Goal: Information Seeking & Learning: Learn about a topic

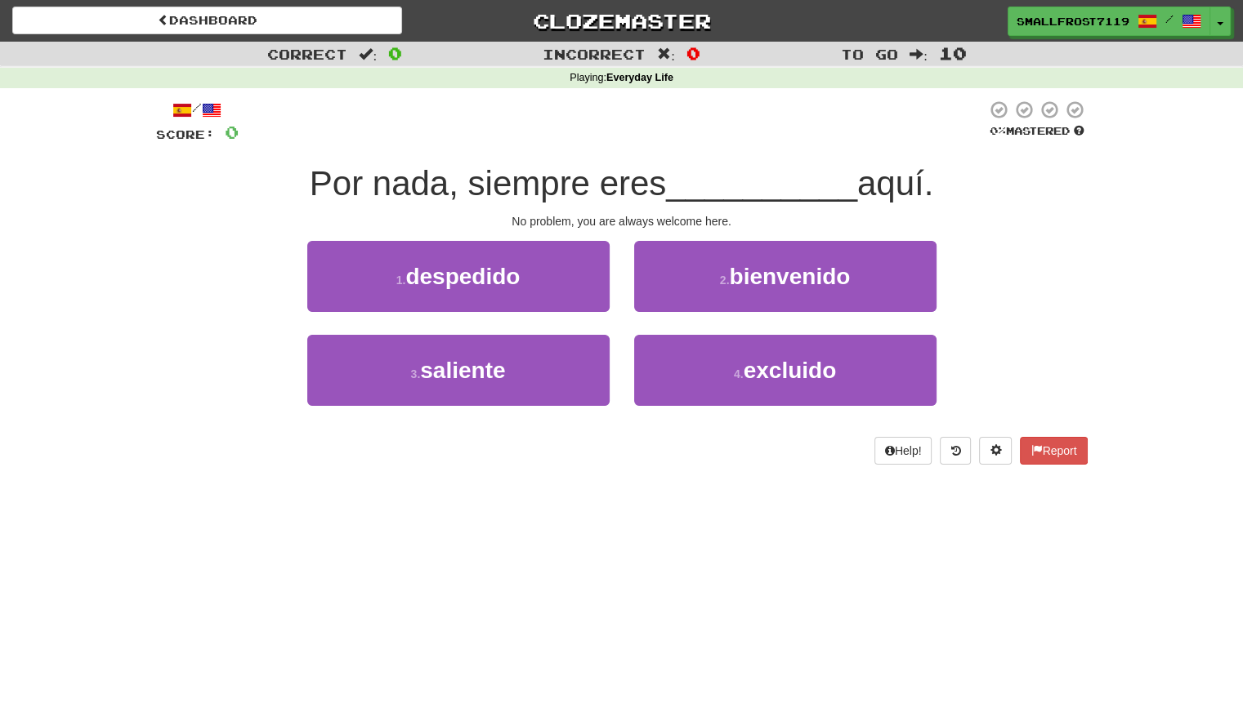
click at [716, 547] on div "Dashboard Clozemaster SmallFrost7119 / Toggle Dropdown Dashboard Leaderboard Ac…" at bounding box center [621, 356] width 1243 height 712
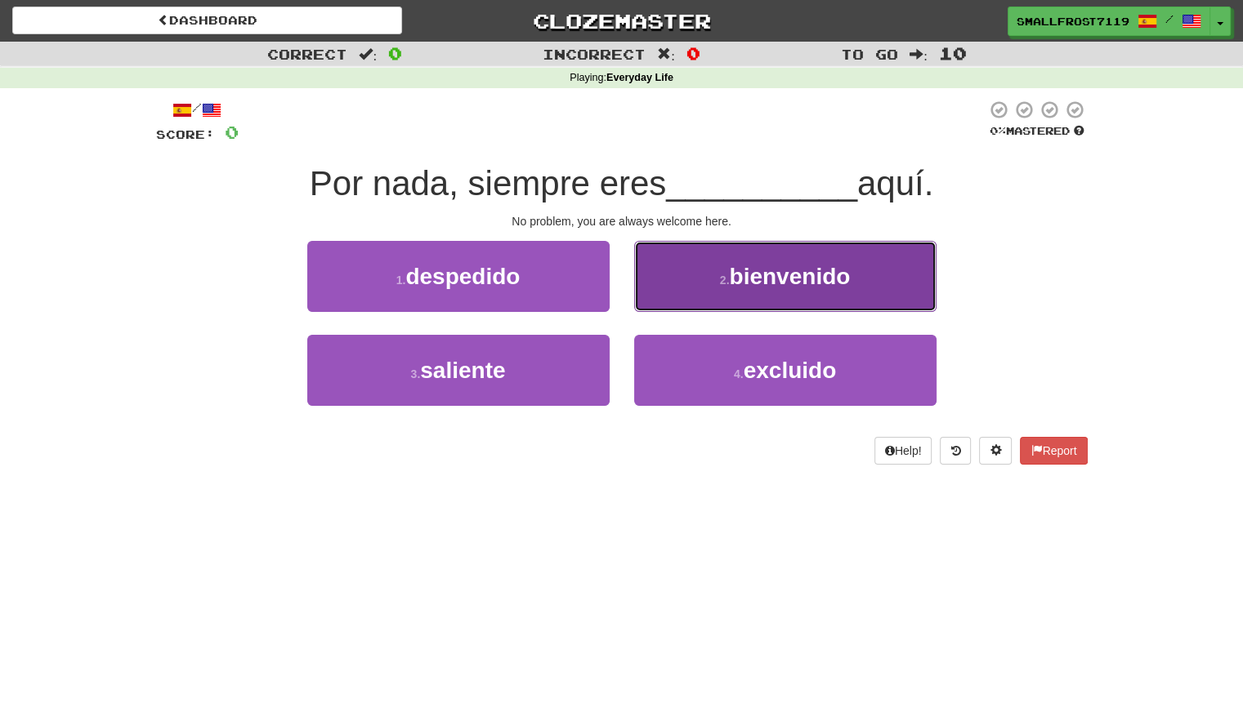
click at [716, 290] on button "2 . bienvenido" at bounding box center [785, 276] width 302 height 71
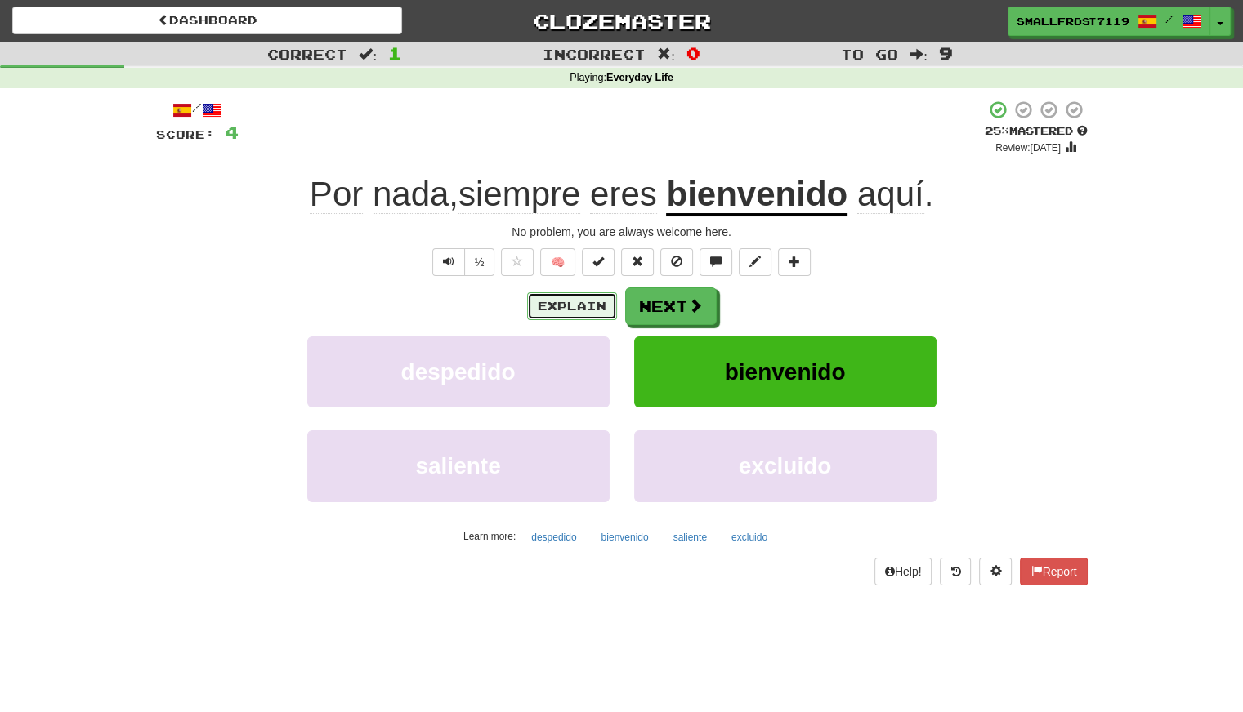
click at [550, 297] on button "Explain" at bounding box center [572, 306] width 90 height 28
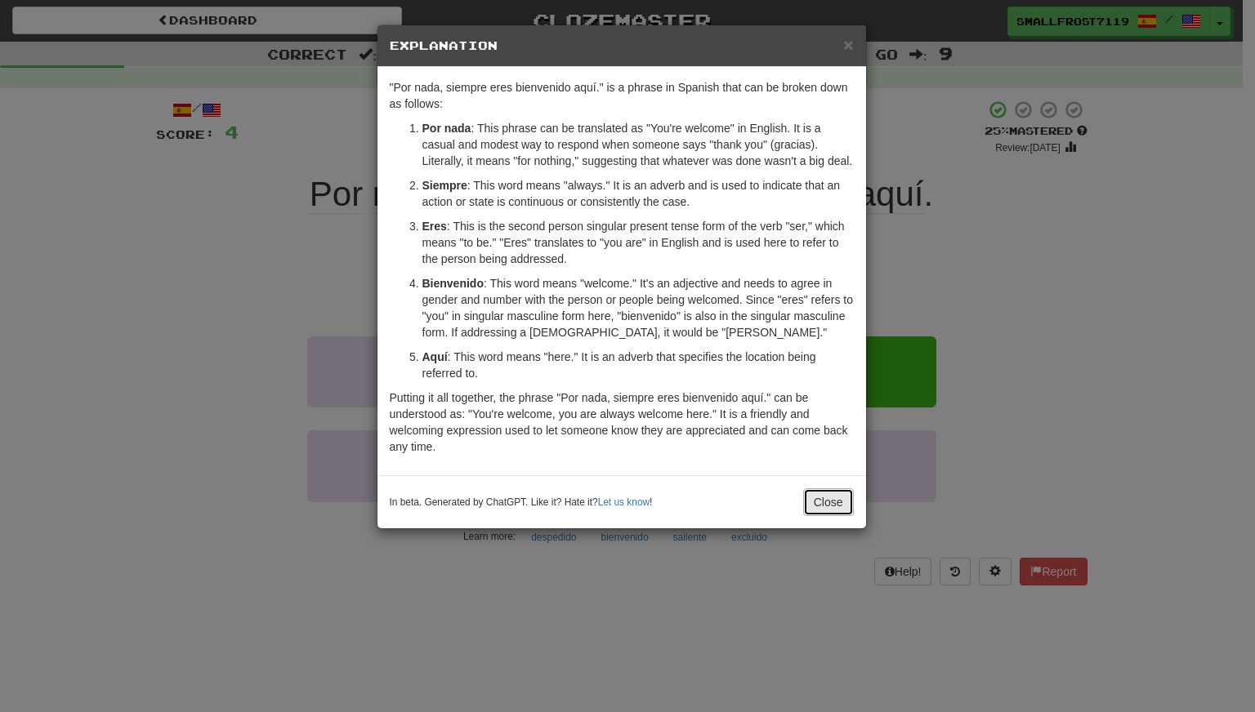
click at [832, 497] on button "Close" at bounding box center [828, 503] width 51 height 28
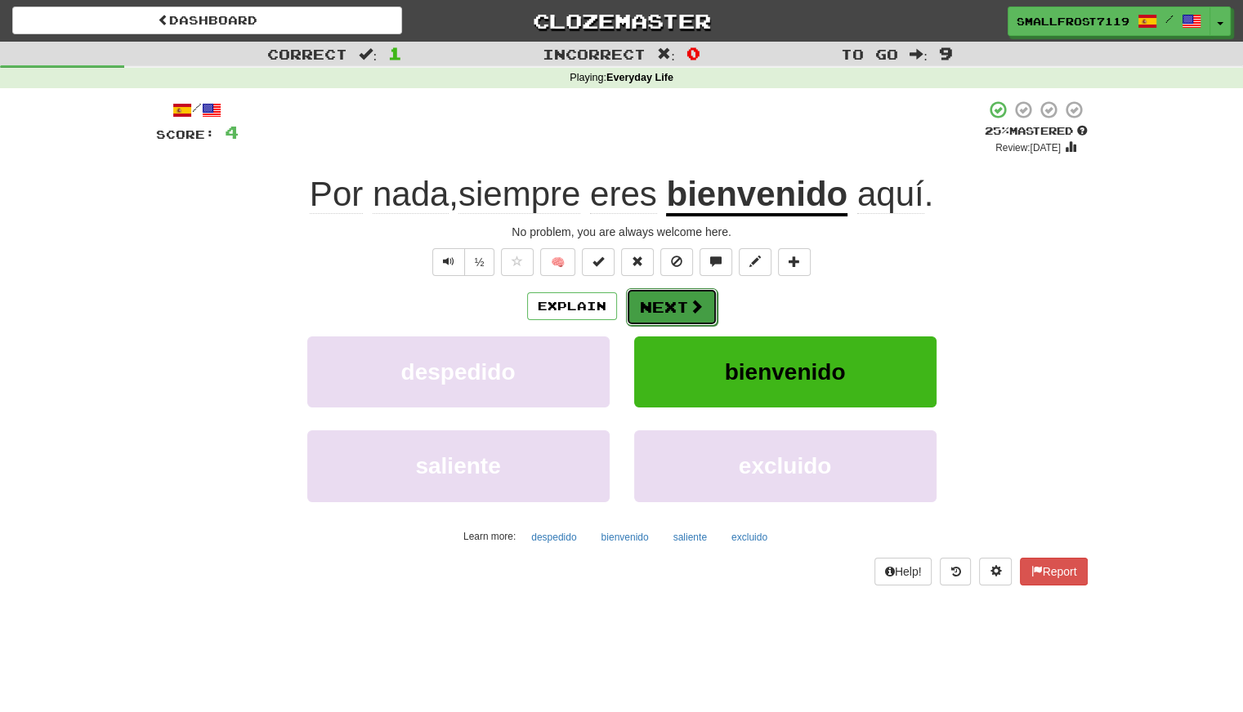
click at [683, 301] on button "Next" at bounding box center [672, 307] width 92 height 38
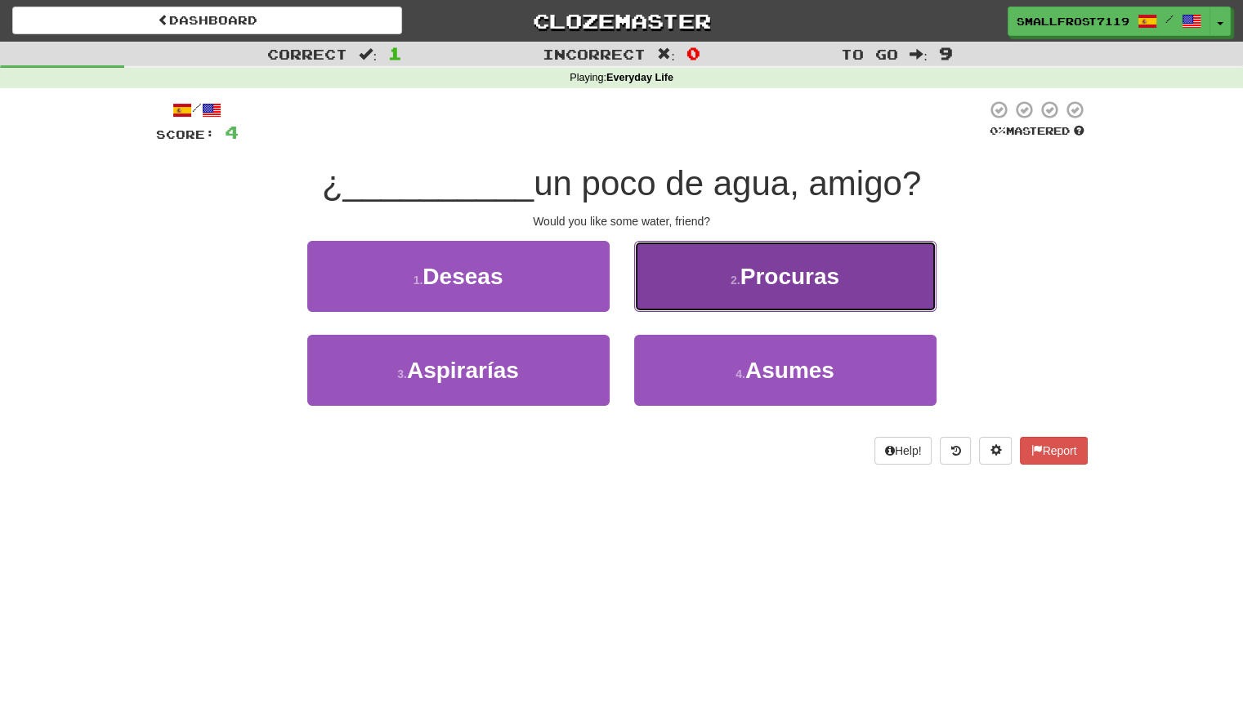
click at [667, 292] on button "2 . Procuras" at bounding box center [785, 276] width 302 height 71
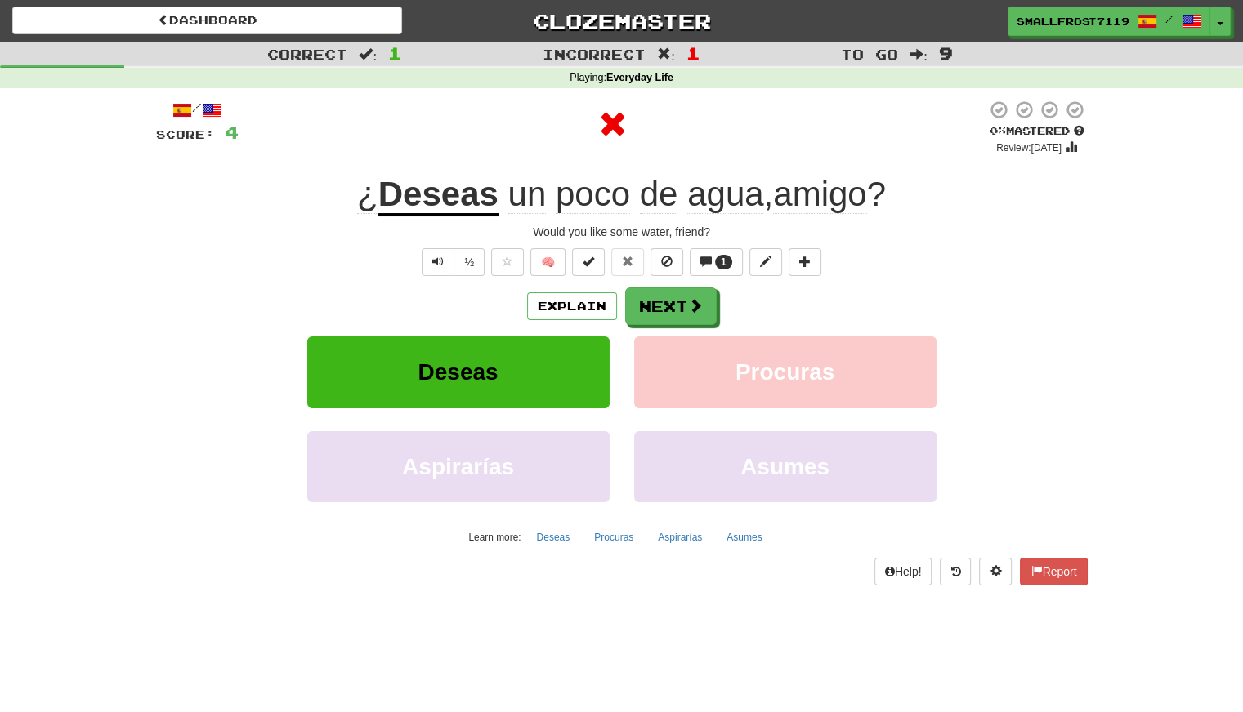
click at [547, 290] on div "Explain Next" at bounding box center [621, 307] width 931 height 38
click at [549, 306] on button "Explain" at bounding box center [572, 306] width 90 height 28
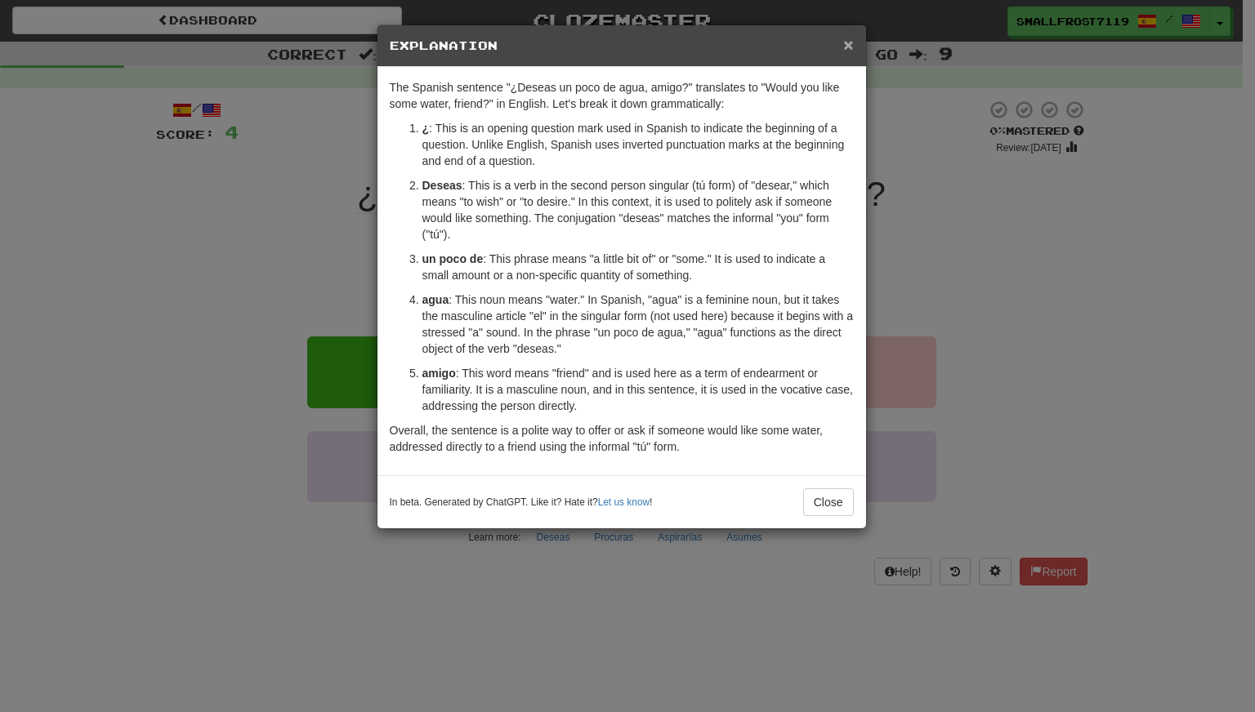
click at [846, 41] on span "×" at bounding box center [848, 44] width 10 height 19
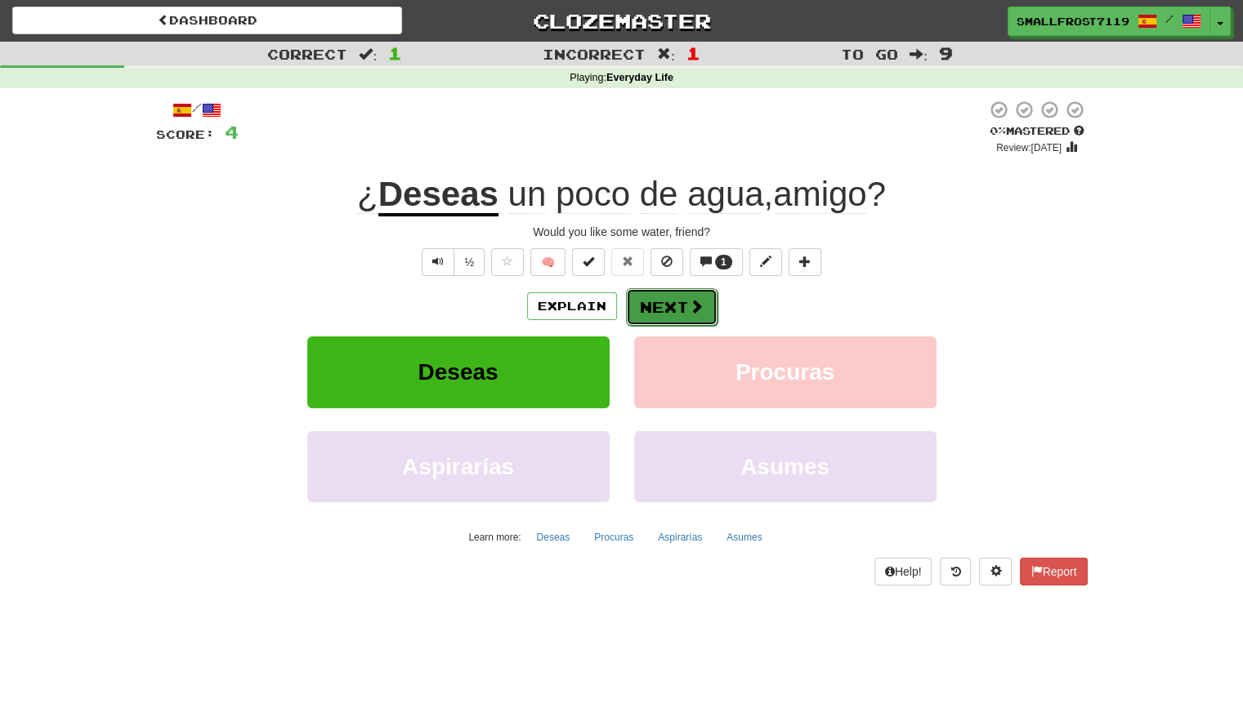
click at [677, 295] on button "Next" at bounding box center [672, 307] width 92 height 38
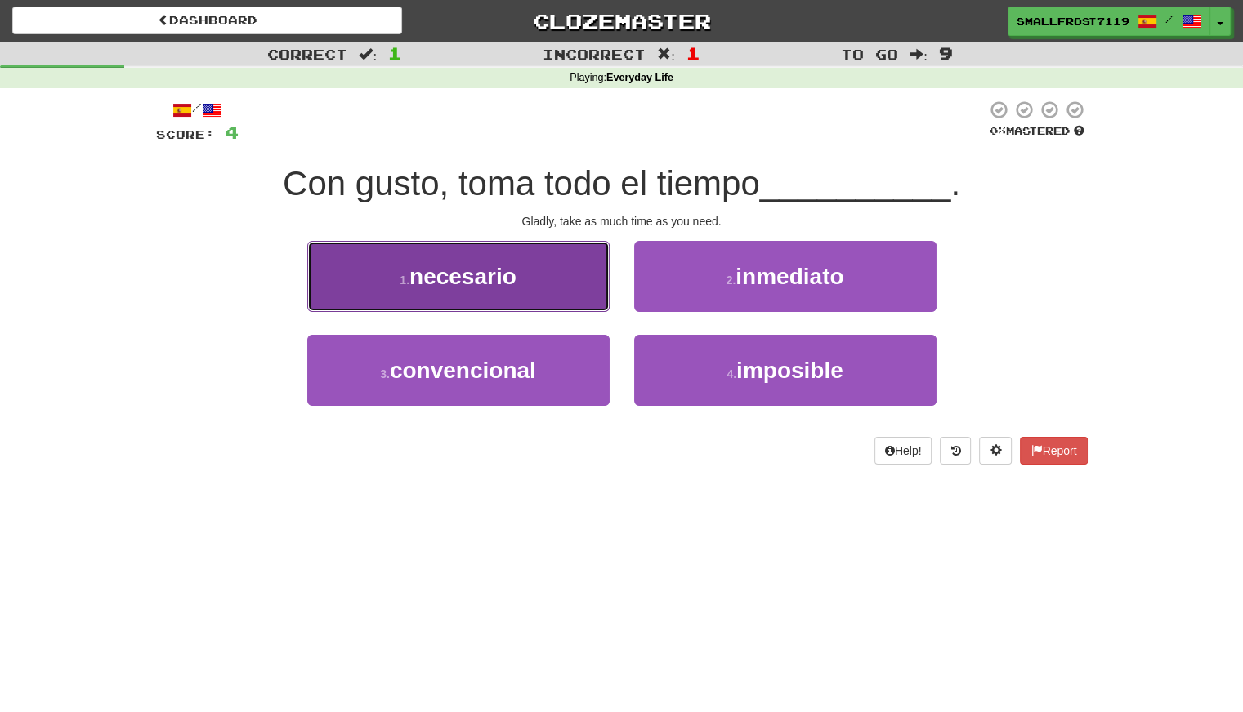
click at [578, 295] on button "1 . necesario" at bounding box center [458, 276] width 302 height 71
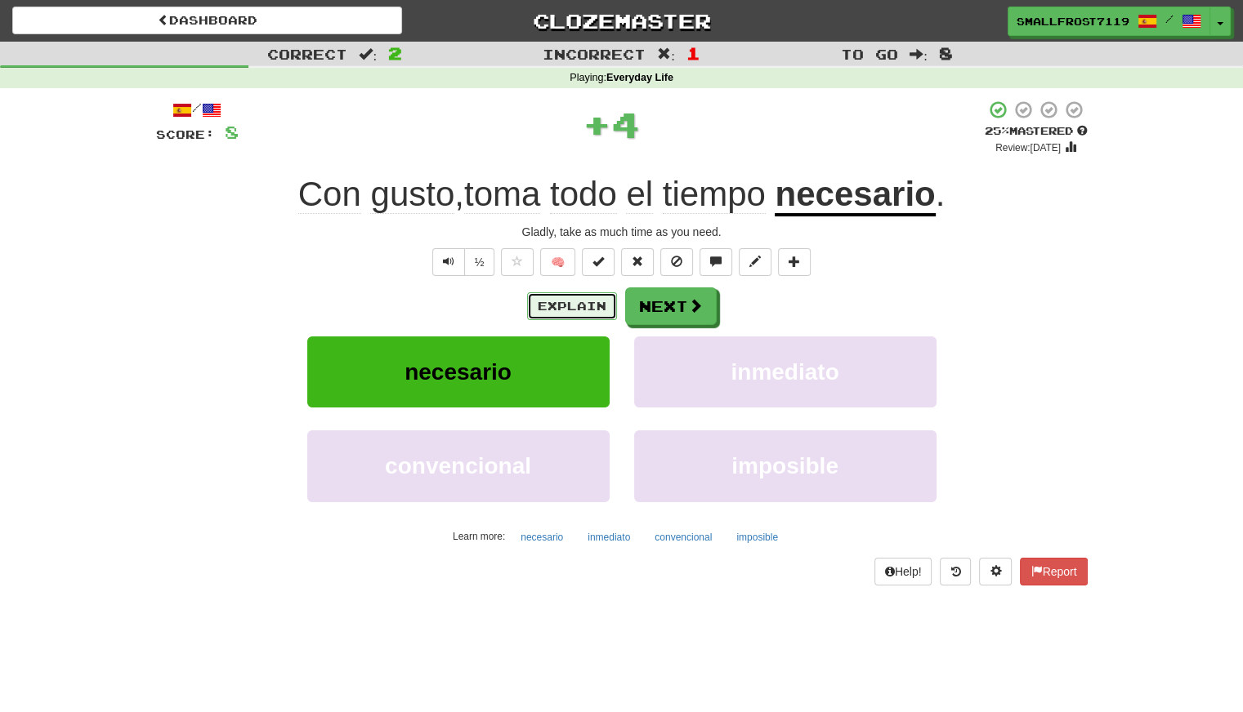
click at [584, 292] on button "Explain" at bounding box center [572, 306] width 90 height 28
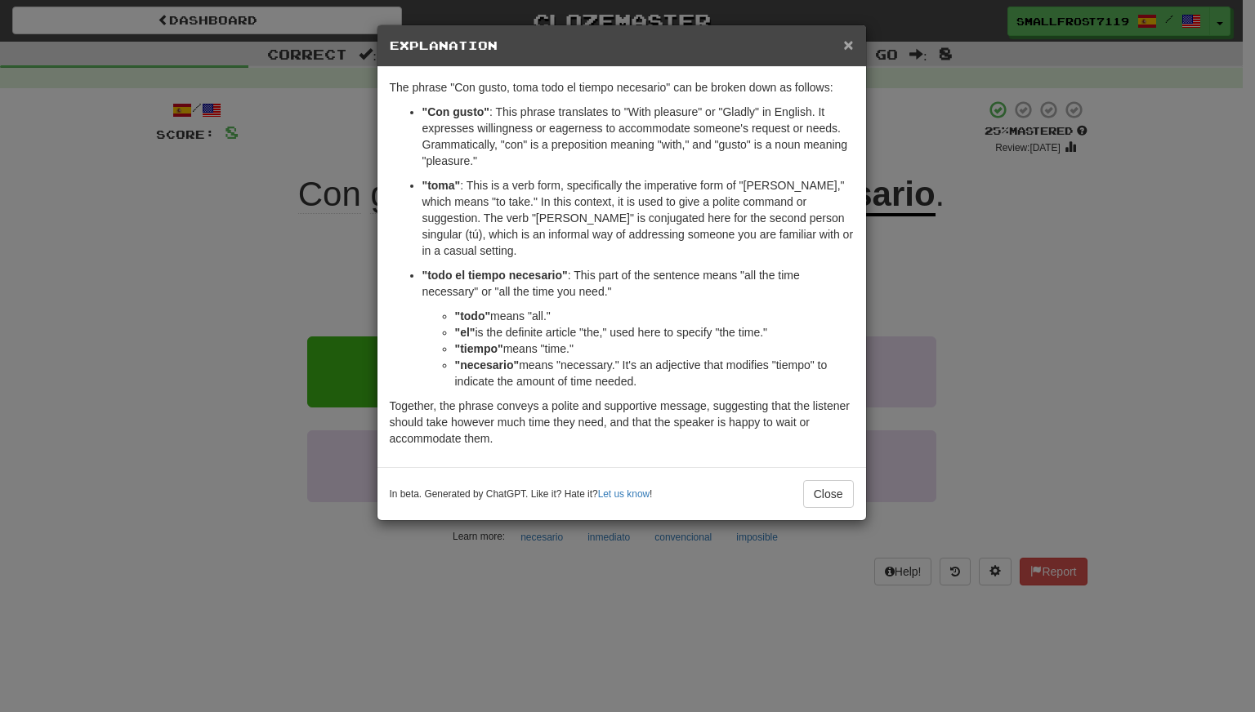
click at [843, 46] on span "×" at bounding box center [848, 44] width 10 height 19
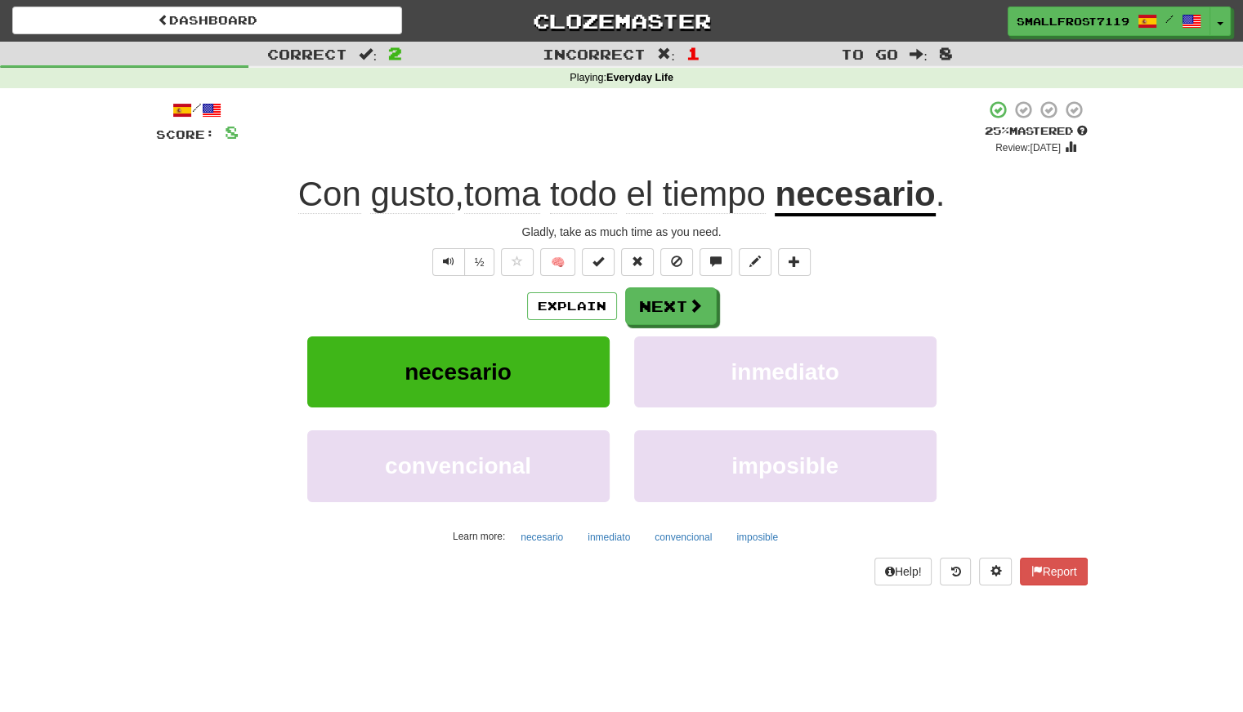
click at [1009, 403] on div "necesario inmediato" at bounding box center [622, 384] width 980 height 94
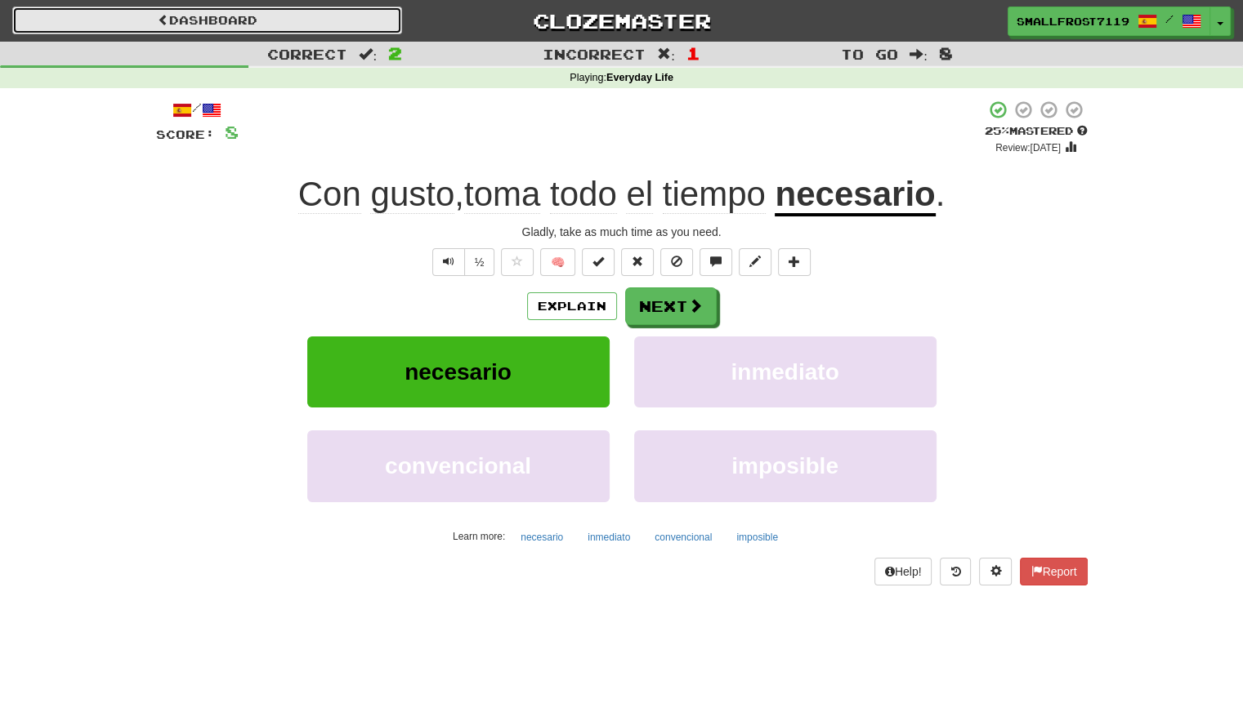
click at [234, 14] on link "Dashboard" at bounding box center [207, 21] width 390 height 28
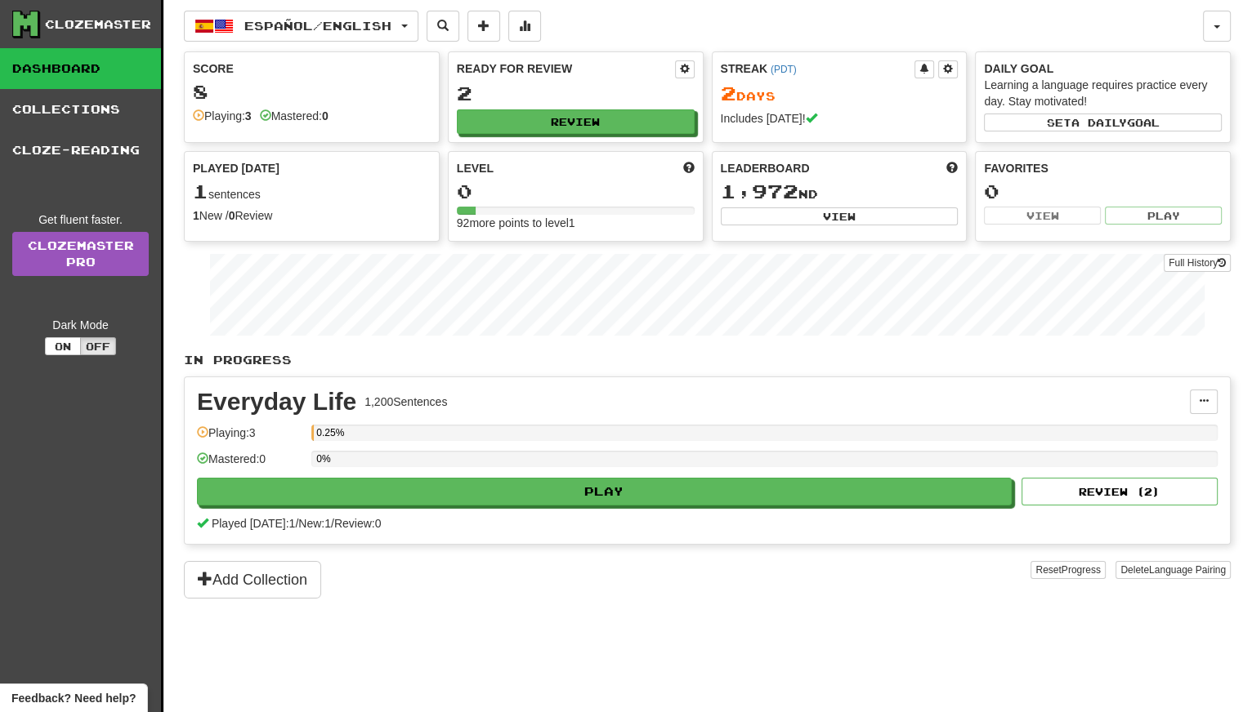
click at [220, 121] on div "Playing: 3" at bounding box center [222, 116] width 59 height 16
click at [766, 506] on div "Everyday Life 1,200 Sentences Manage Sentences Unpin from Dashboard Playing: 3 …" at bounding box center [707, 460] width 1045 height 167
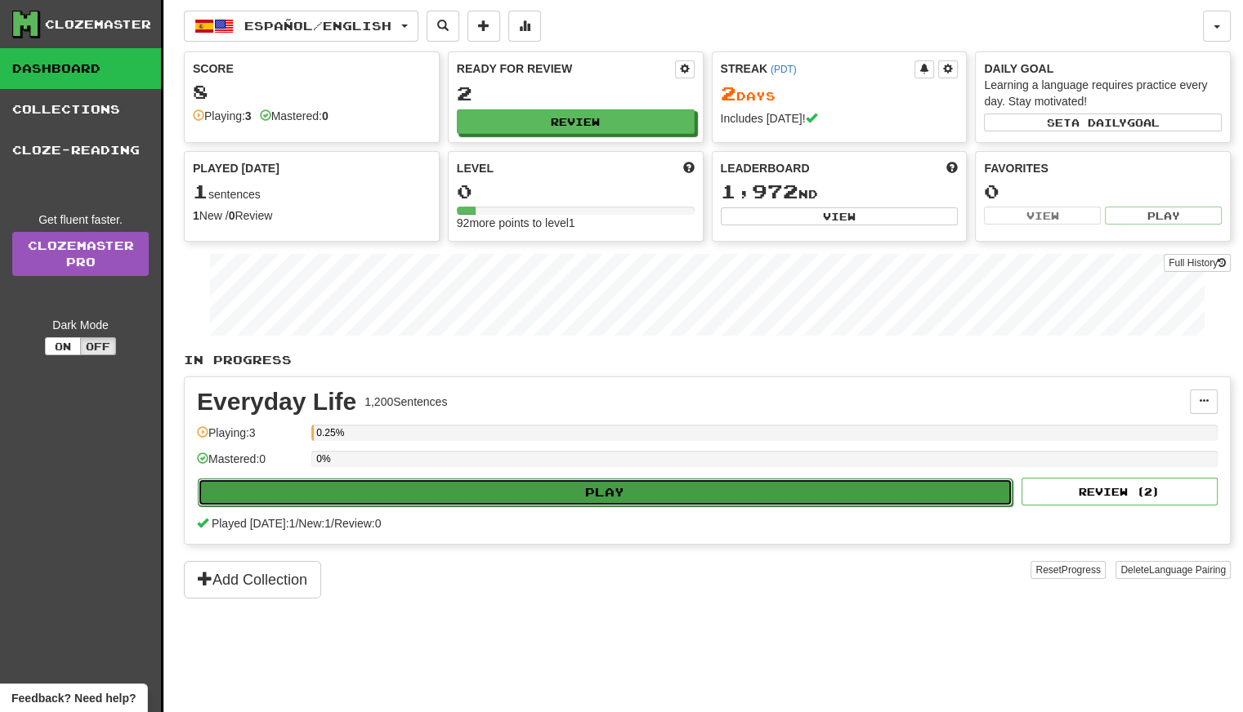
click at [767, 492] on button "Play" at bounding box center [605, 493] width 815 height 28
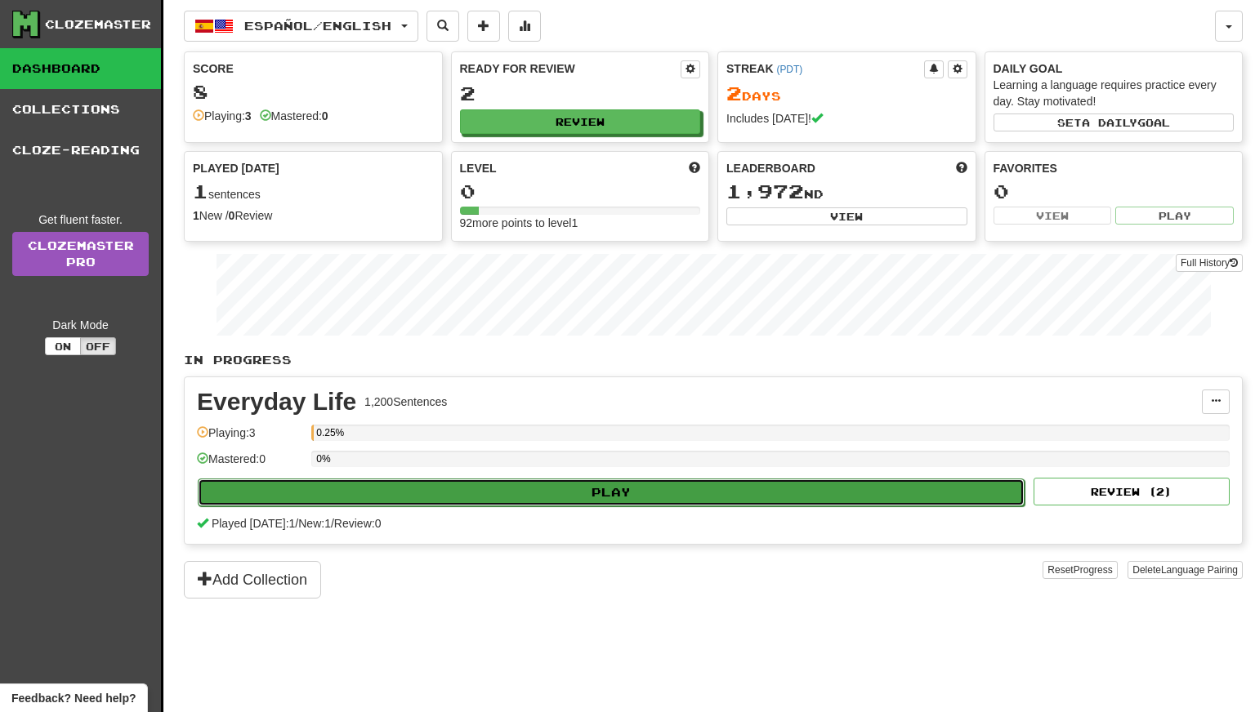
select select "**"
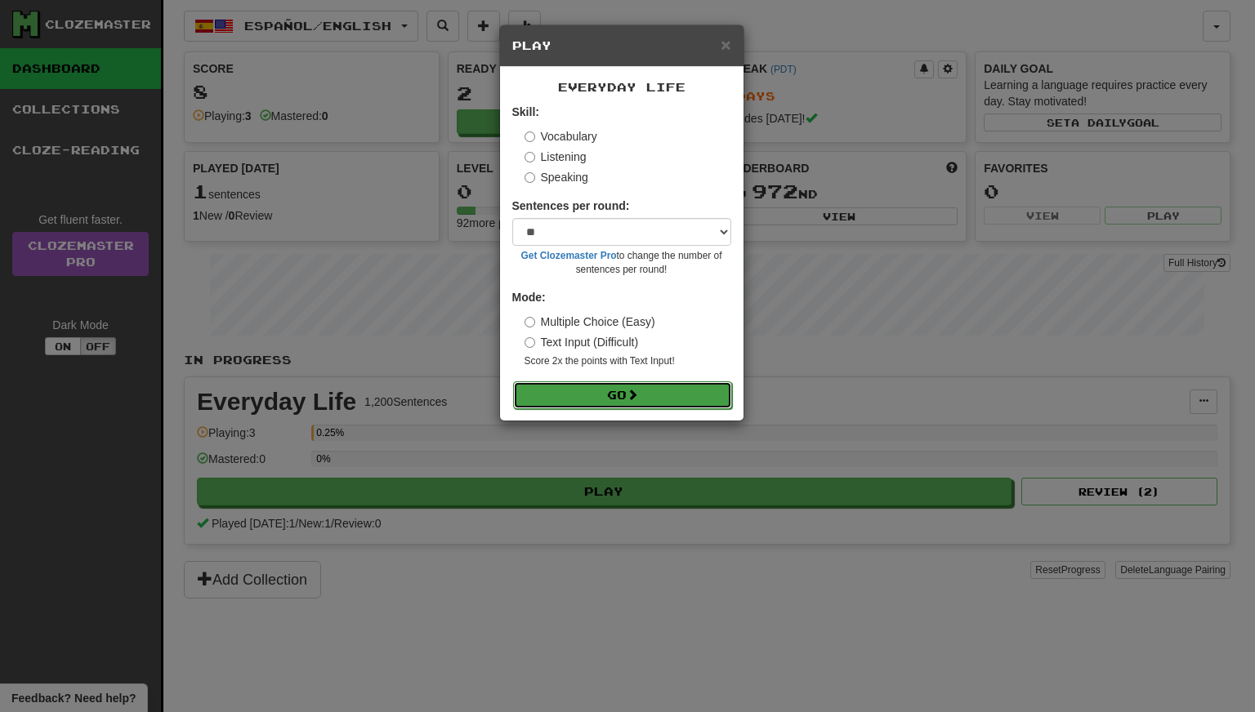
click at [631, 400] on span at bounding box center [632, 394] width 11 height 11
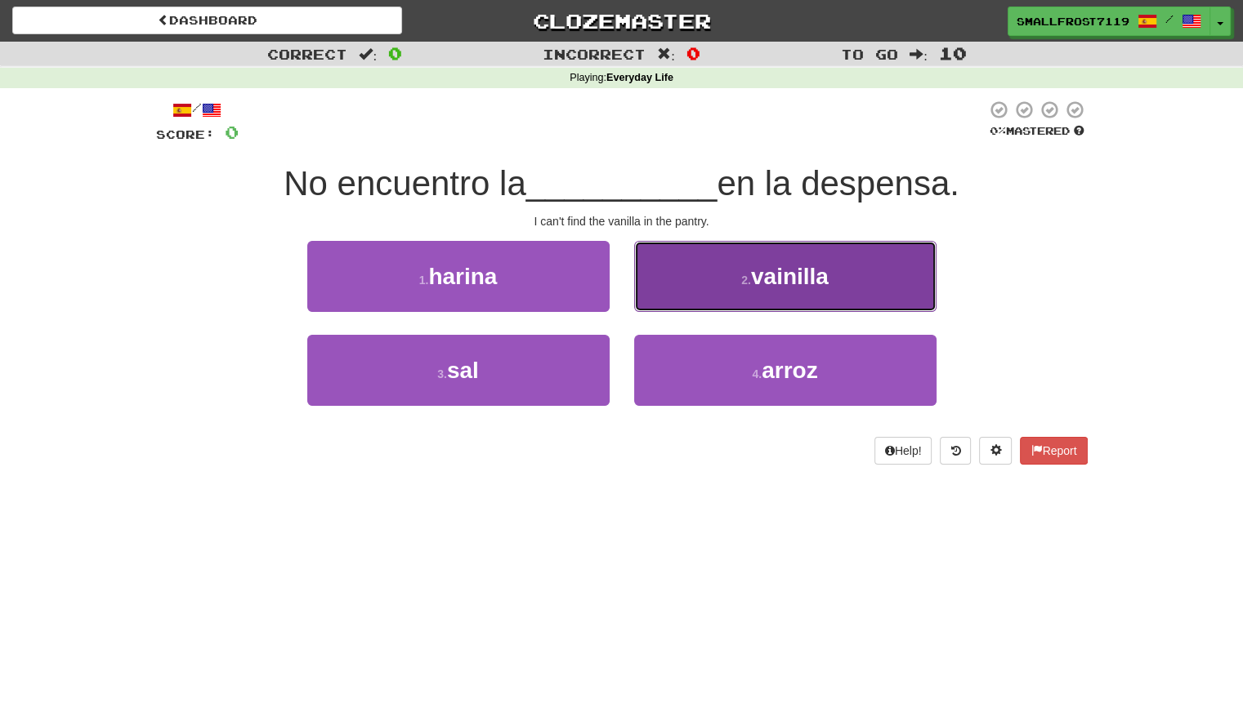
click at [771, 279] on span "vainilla" at bounding box center [790, 276] width 78 height 25
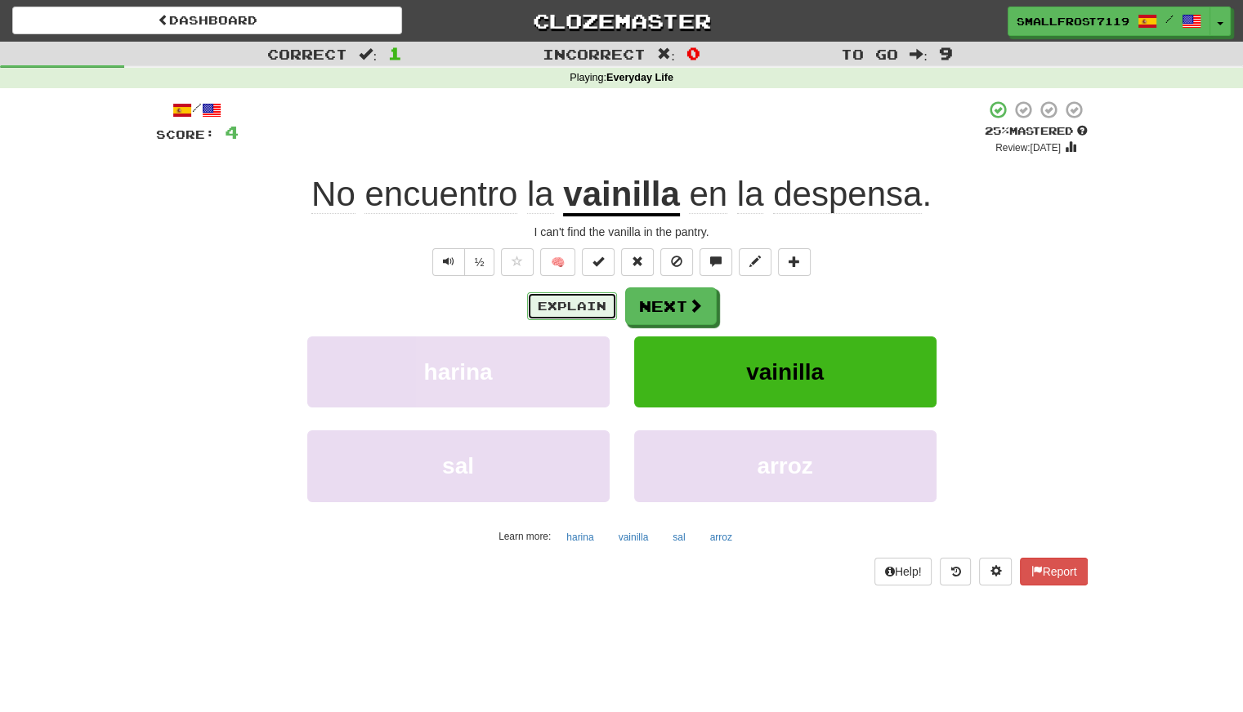
click at [588, 309] on button "Explain" at bounding box center [572, 306] width 90 height 28
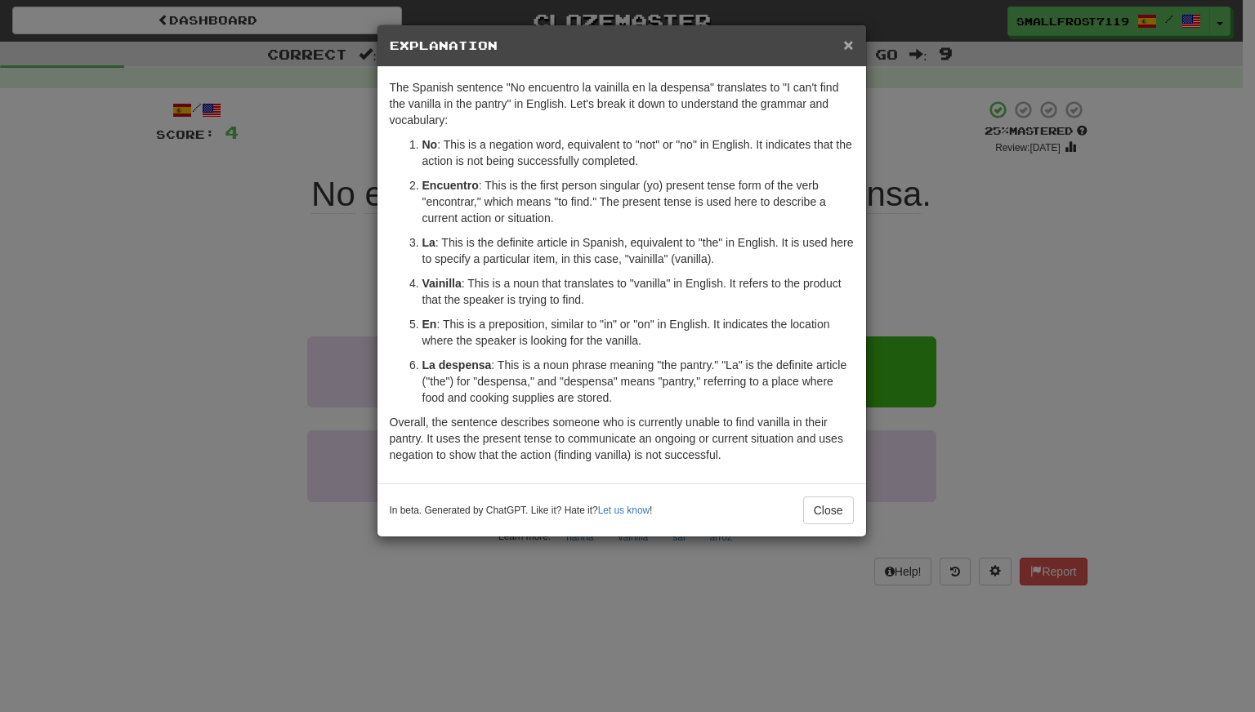
click at [846, 42] on span "×" at bounding box center [848, 44] width 10 height 19
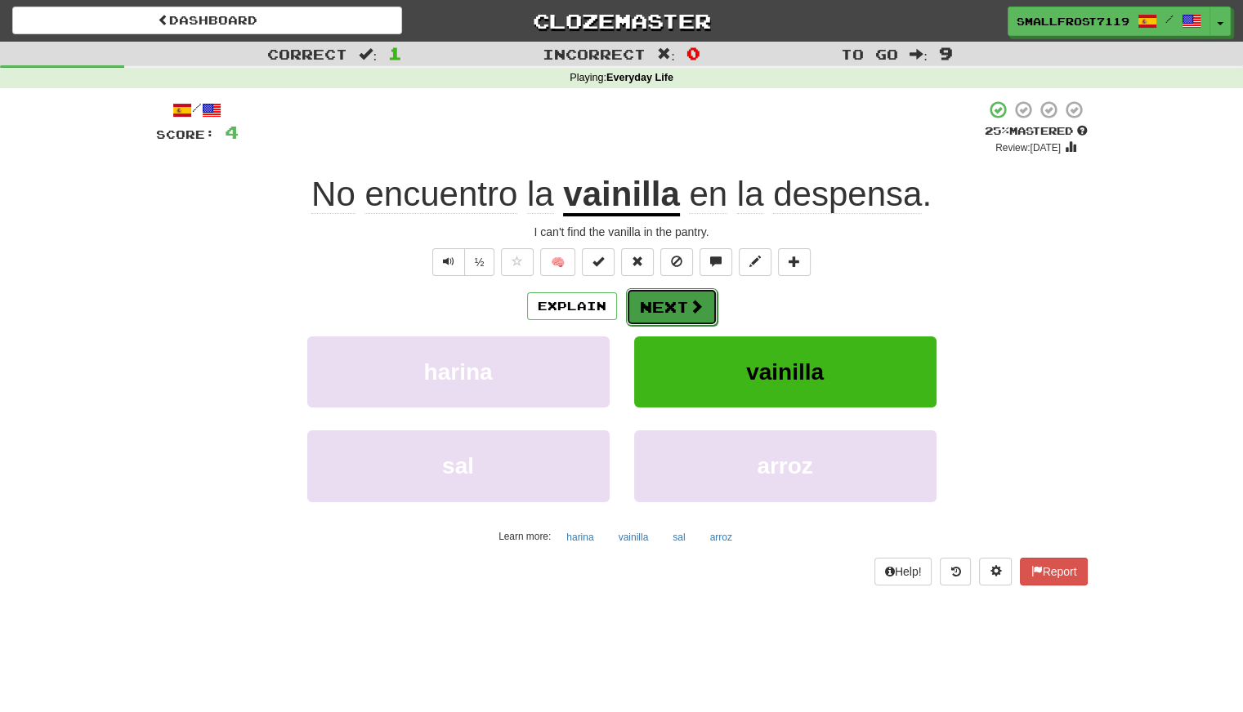
click at [699, 311] on span at bounding box center [696, 306] width 15 height 15
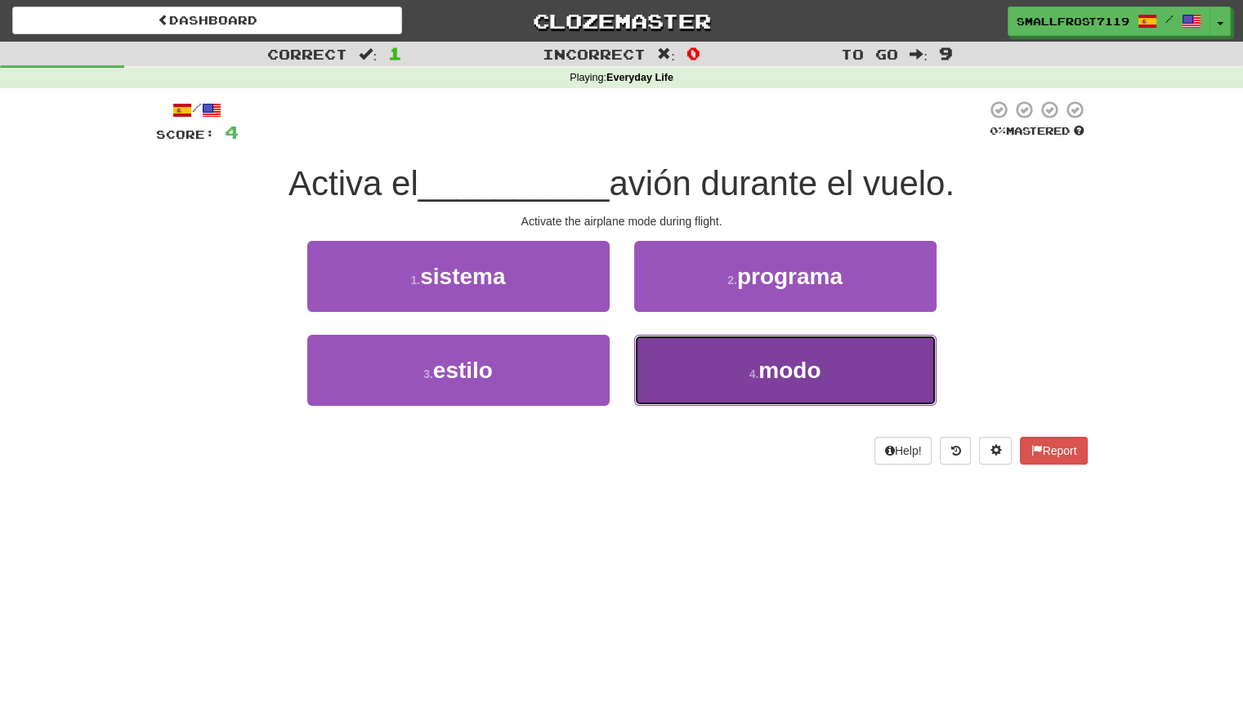
click at [646, 391] on button "4 . modo" at bounding box center [785, 370] width 302 height 71
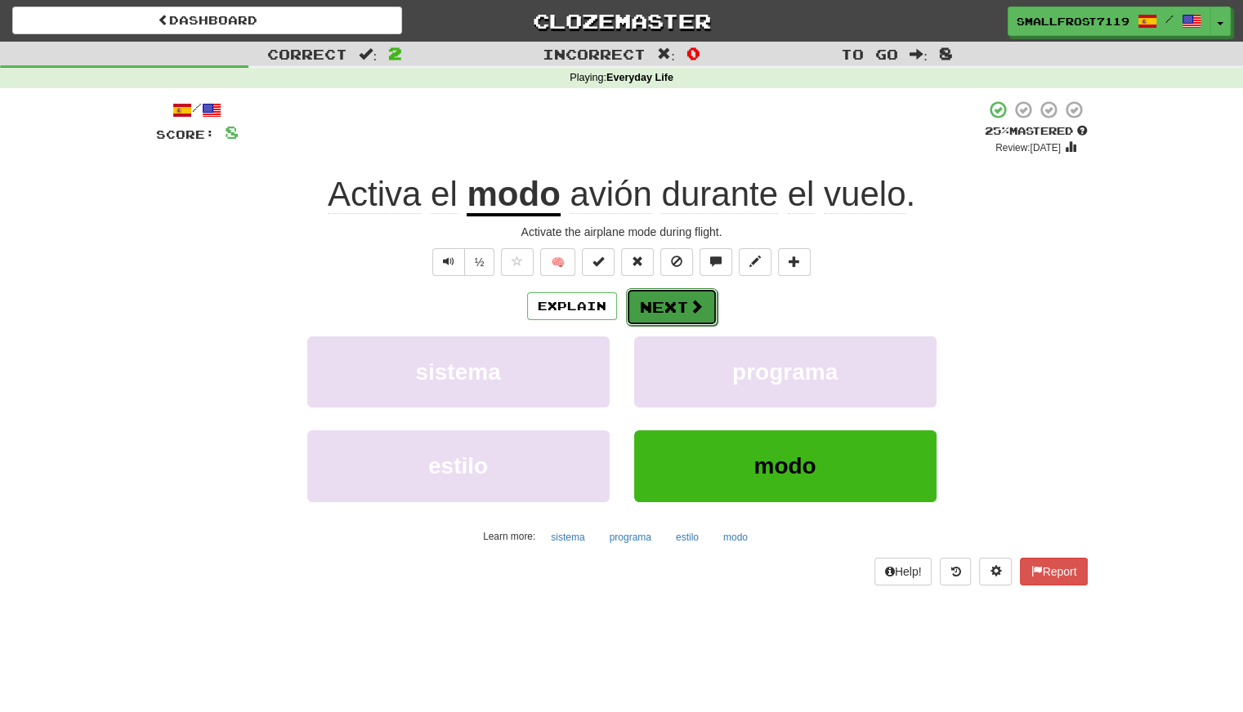
click at [706, 313] on button "Next" at bounding box center [672, 307] width 92 height 38
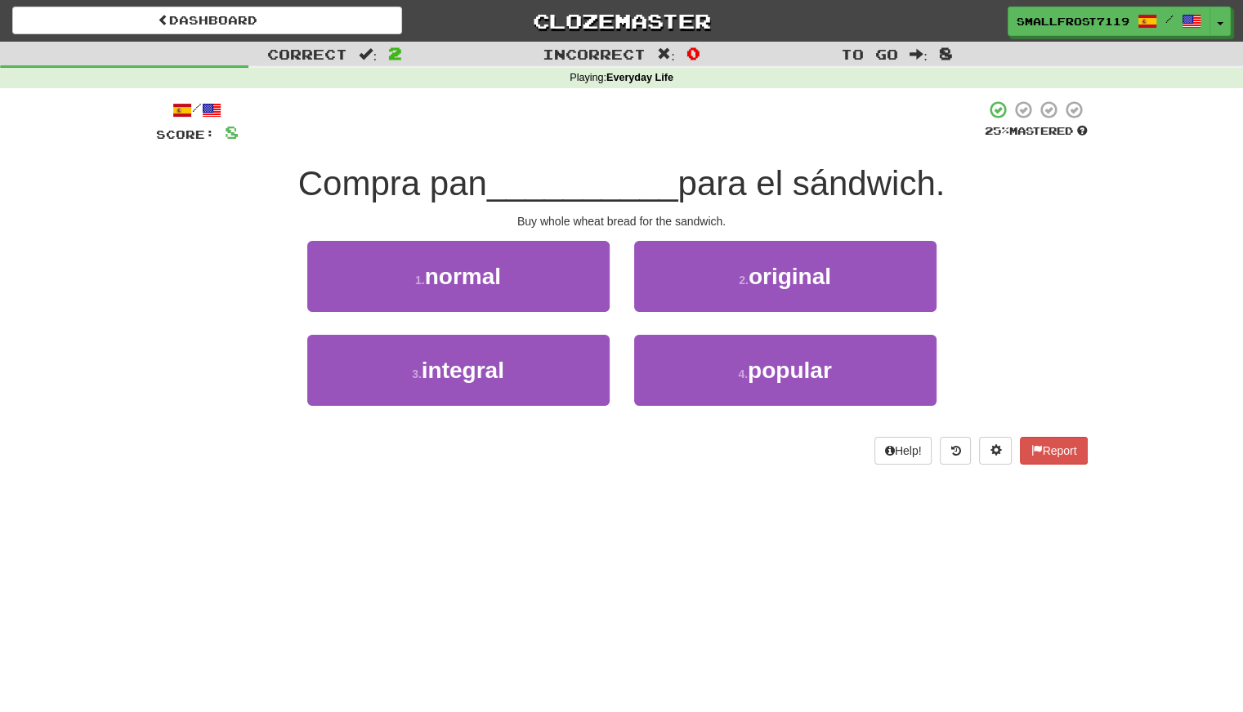
click at [999, 214] on div "Buy whole wheat bread for the sandwich." at bounding box center [621, 221] width 931 height 16
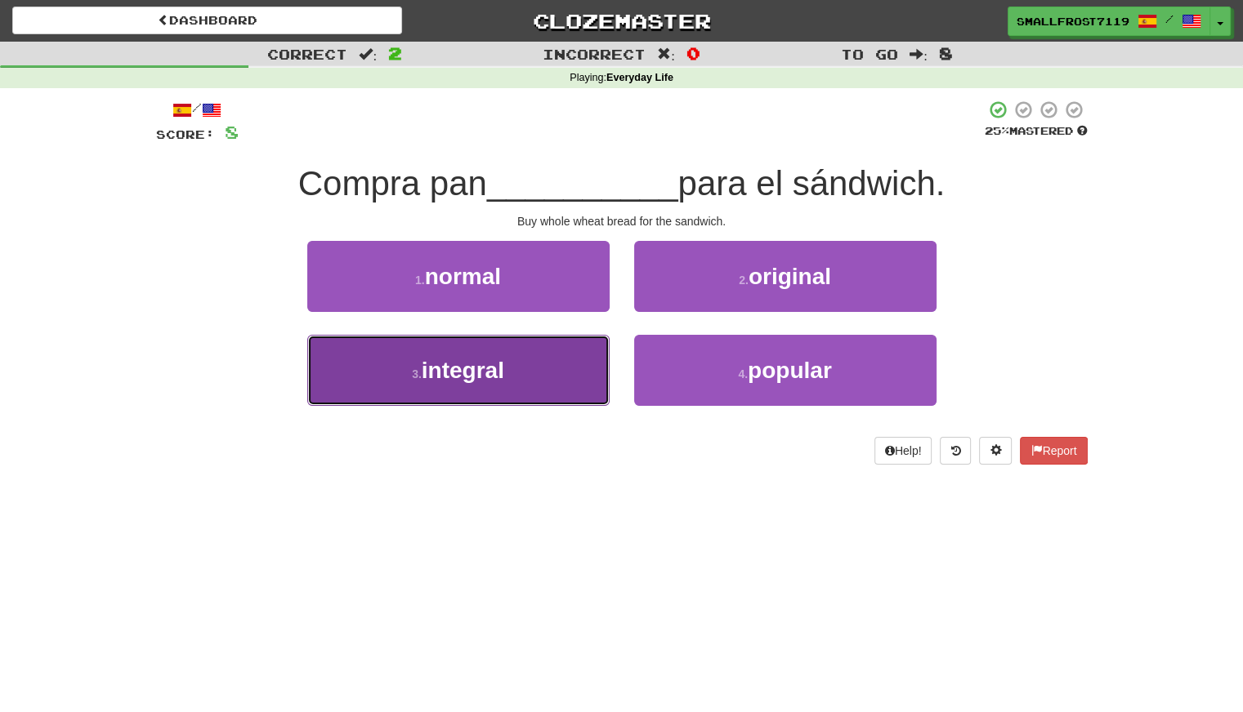
click at [529, 373] on button "3 . integral" at bounding box center [458, 370] width 302 height 71
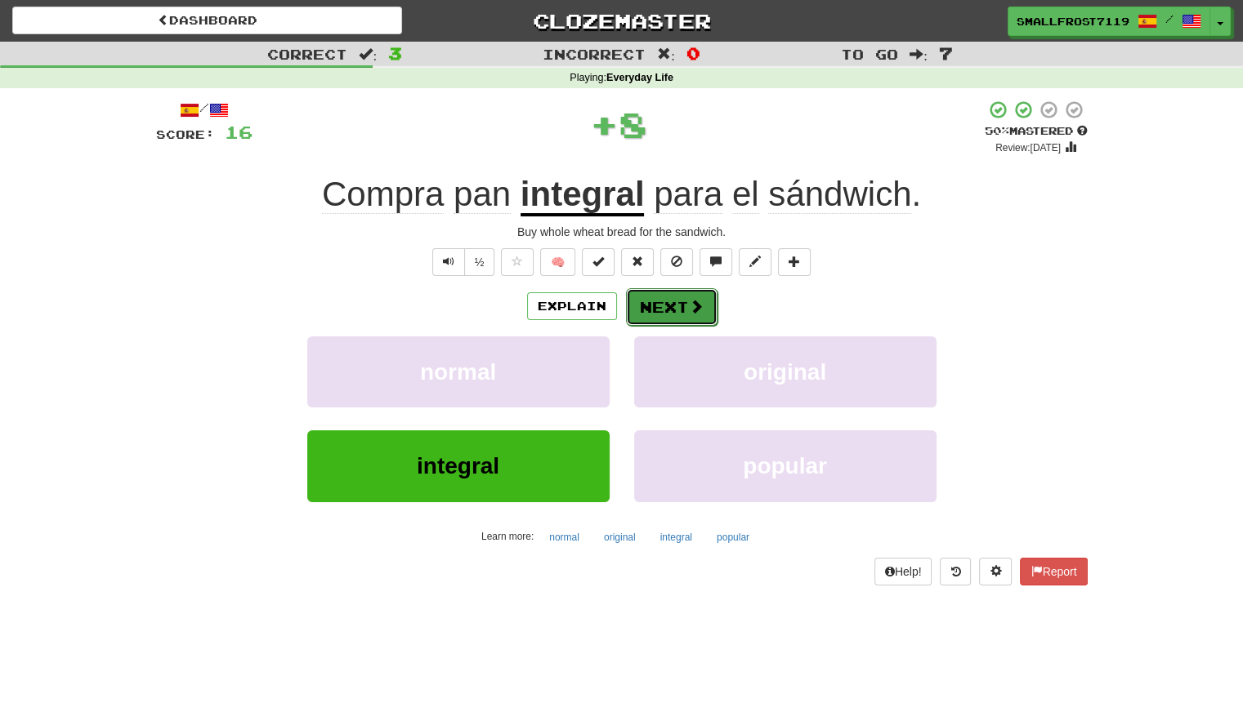
click at [676, 308] on button "Next" at bounding box center [672, 307] width 92 height 38
